Goal: Task Accomplishment & Management: Manage account settings

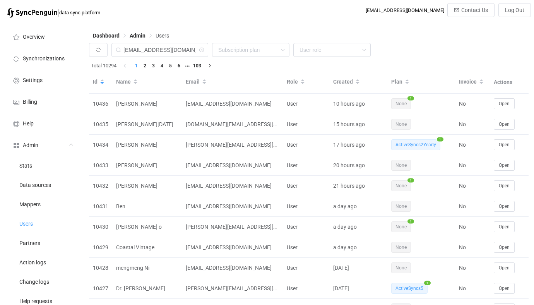
type input "[EMAIL_ADDRESS][DOMAIN_NAME]"
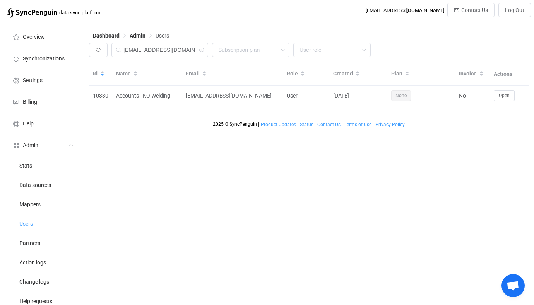
click at [498, 82] on th "Actions" at bounding box center [508, 74] width 39 height 23
click at [500, 85] on th "Actions" at bounding box center [508, 74] width 39 height 23
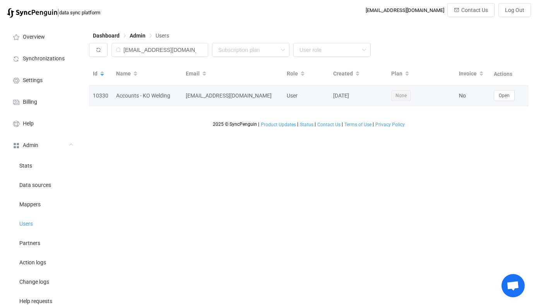
click at [500, 88] on td "Open" at bounding box center [508, 95] width 39 height 20
click at [500, 93] on button "Open" at bounding box center [503, 95] width 21 height 11
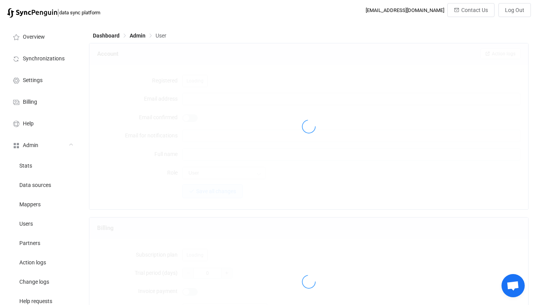
type input "[EMAIL_ADDRESS][DOMAIN_NAME]"
type input "Accounts - KO Welding"
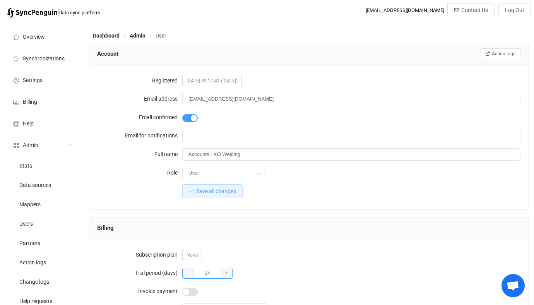
drag, startPoint x: 215, startPoint y: 267, endPoint x: 191, endPoint y: 270, distance: 24.9
click at [191, 270] on div "14" at bounding box center [207, 273] width 50 height 11
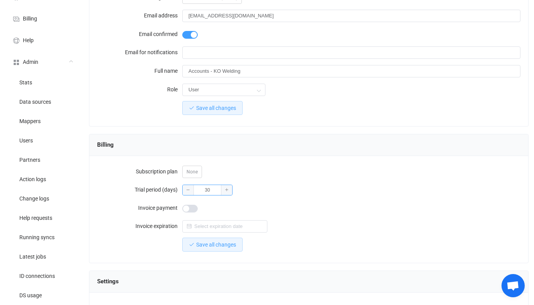
scroll to position [86, 0]
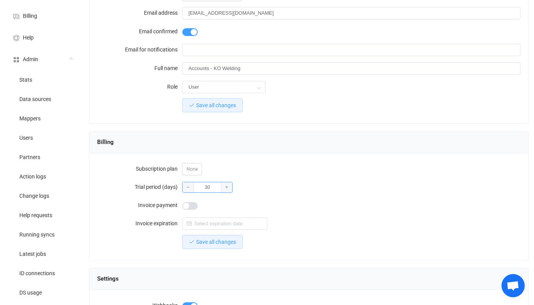
type input "30"
click at [227, 231] on form "Subscription plan None Trial period (days) 30 Invoice payment Invoice expiratio…" at bounding box center [308, 205] width 423 height 89
click at [222, 240] on span "Save all changes" at bounding box center [216, 242] width 40 height 6
